Goal: Navigation & Orientation: Find specific page/section

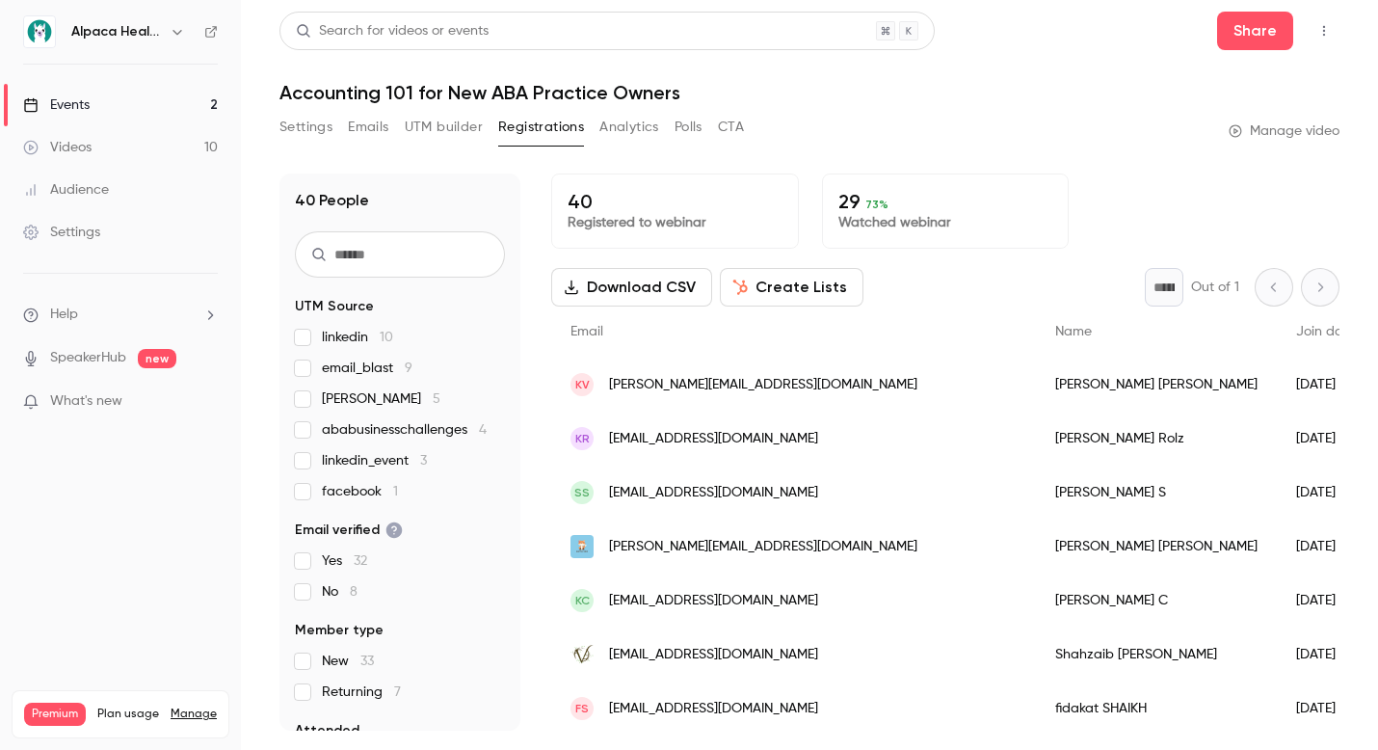
click at [125, 143] on link "Videos 10" at bounding box center [120, 147] width 241 height 42
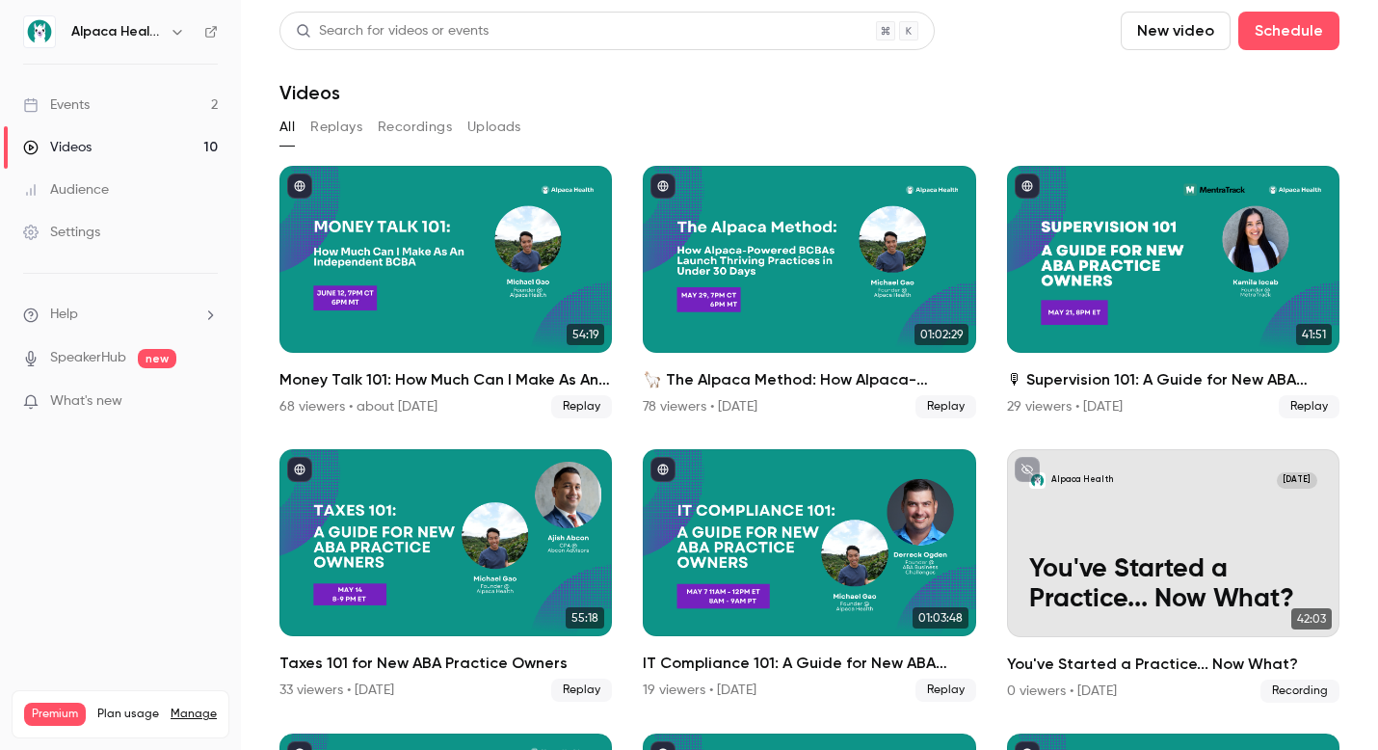
click at [134, 180] on link "Audience" at bounding box center [120, 190] width 241 height 42
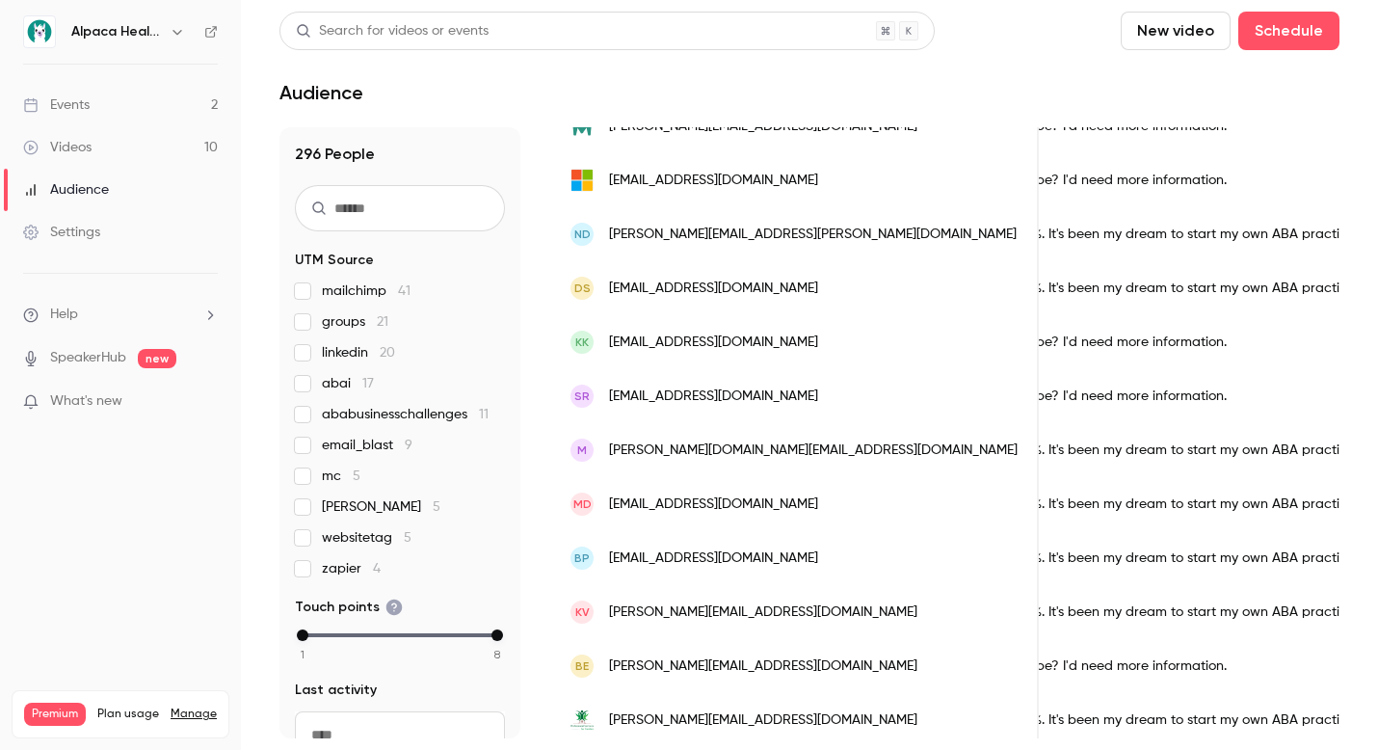
scroll to position [618, 0]
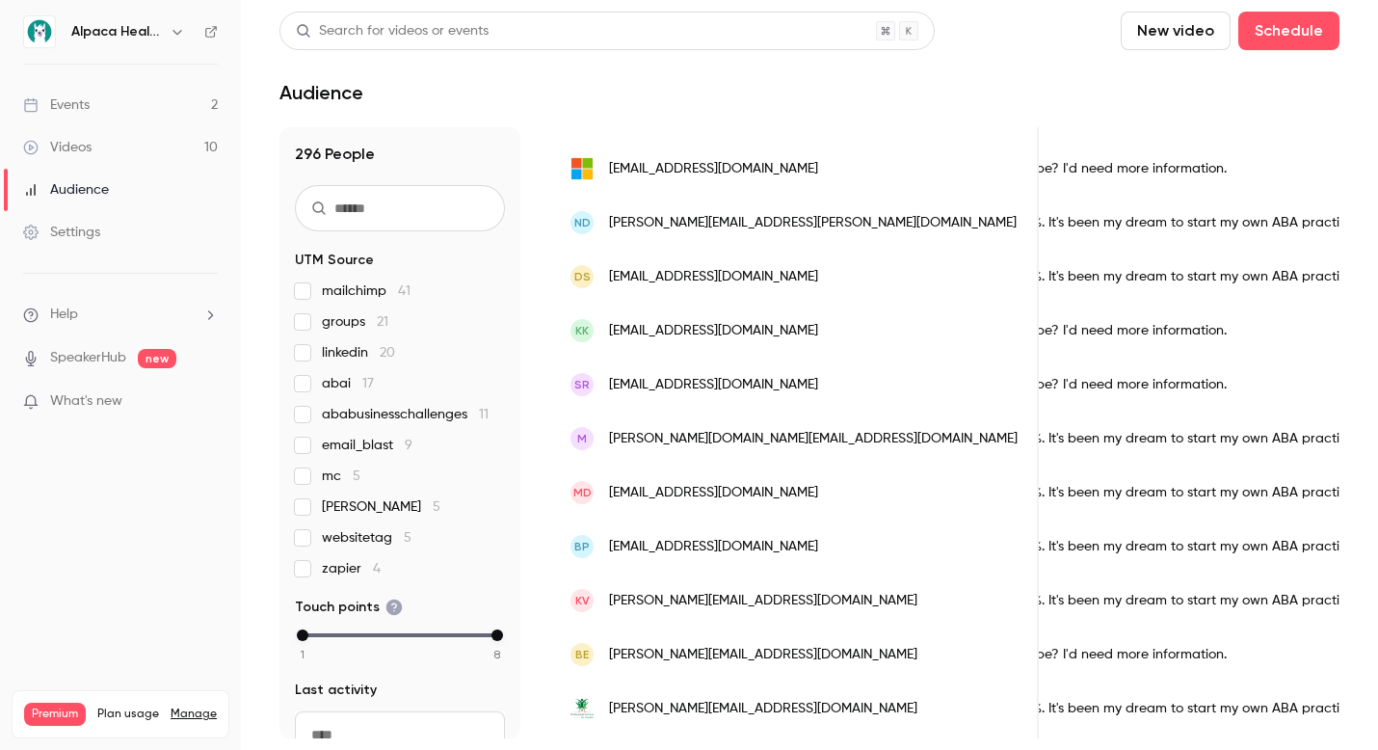
click at [743, 359] on div "SR [EMAIL_ADDRESS][DOMAIN_NAME]" at bounding box center [794, 384] width 487 height 54
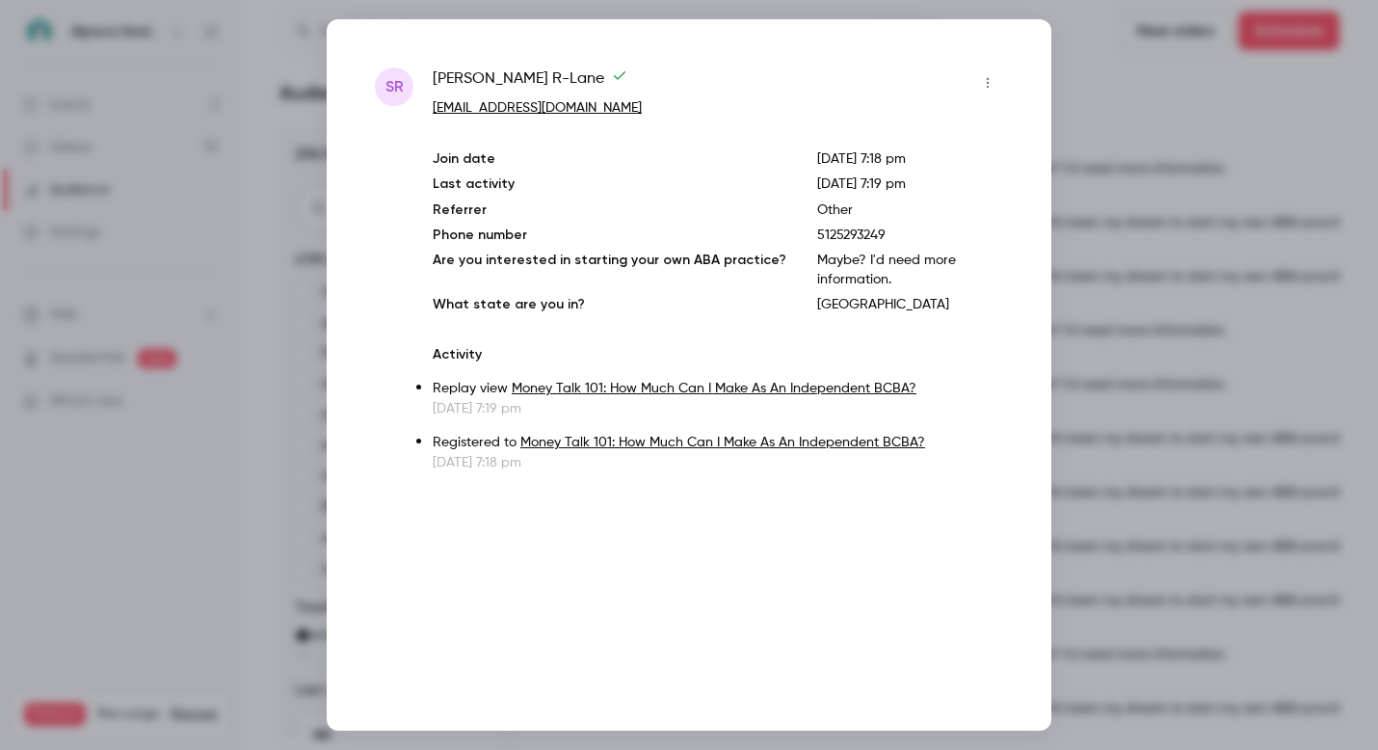
click at [1072, 291] on div at bounding box center [689, 375] width 1378 height 750
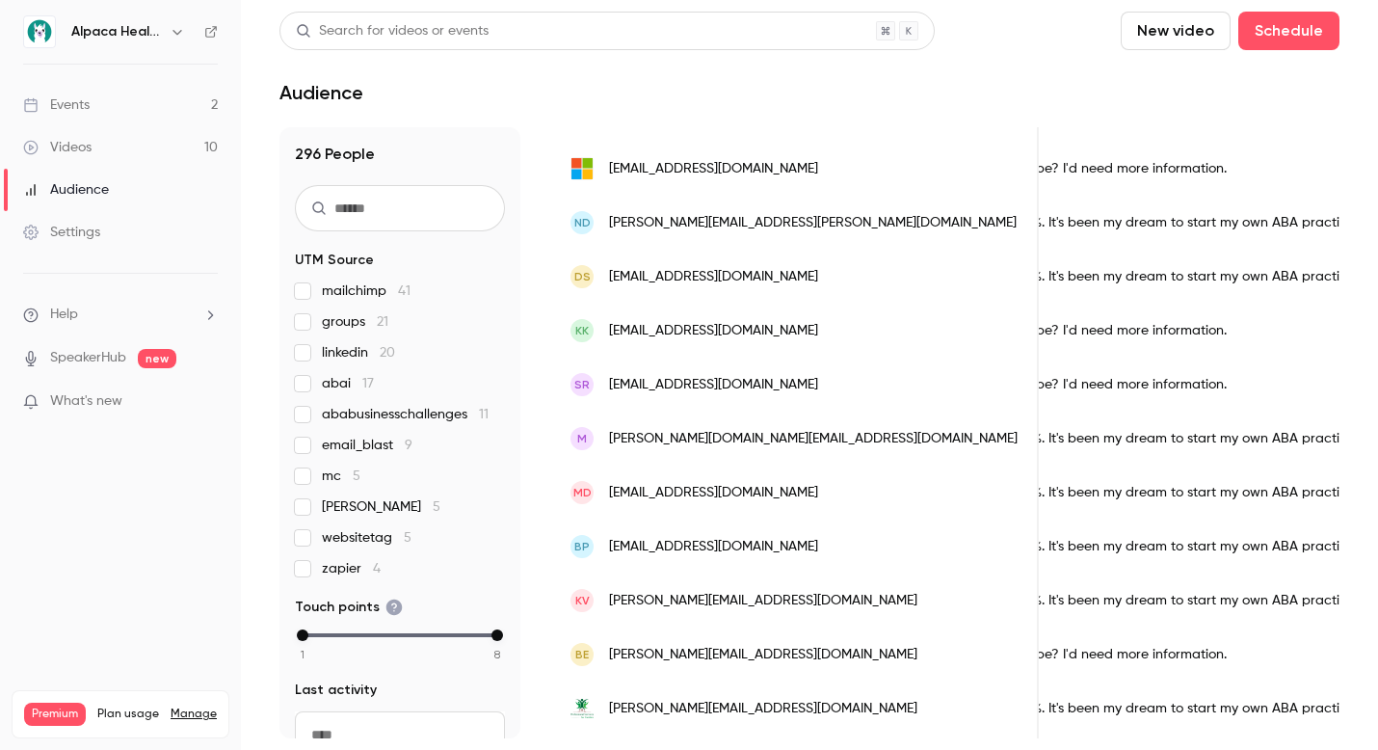
click at [166, 108] on link "Events 2" at bounding box center [120, 105] width 241 height 42
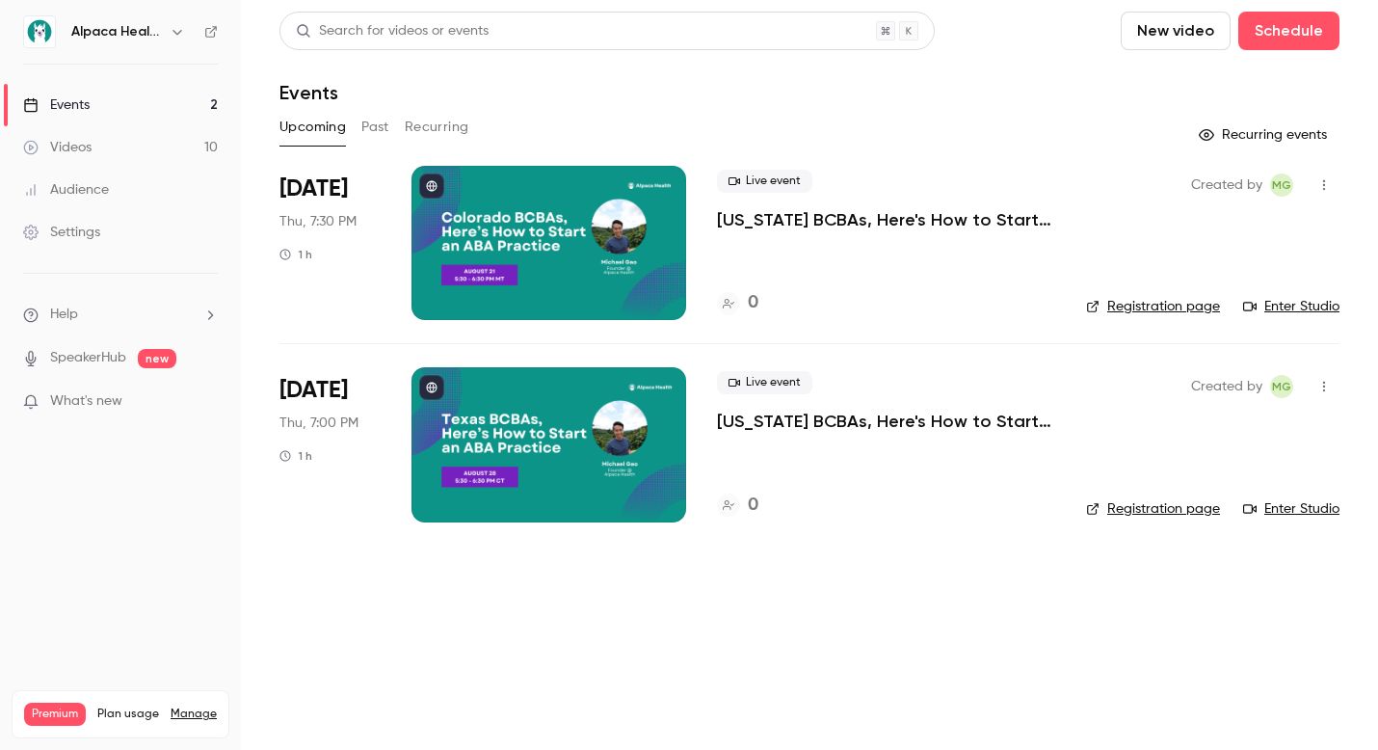
click at [162, 145] on link "Videos 10" at bounding box center [120, 147] width 241 height 42
